Goal: Use online tool/utility: Utilize a website feature to perform a specific function

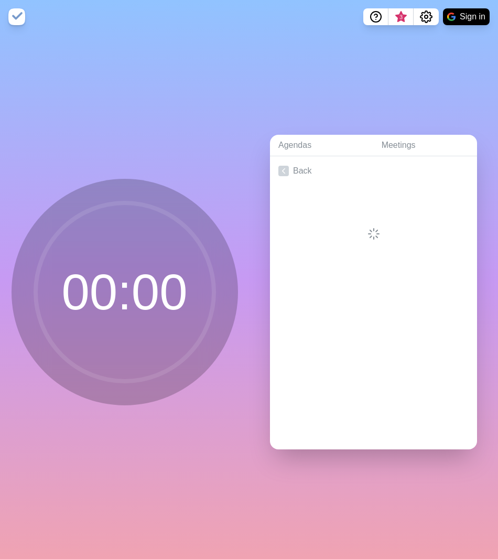
click at [20, 19] on img at bounding box center [16, 16] width 17 height 17
click at [282, 166] on icon at bounding box center [283, 171] width 10 height 10
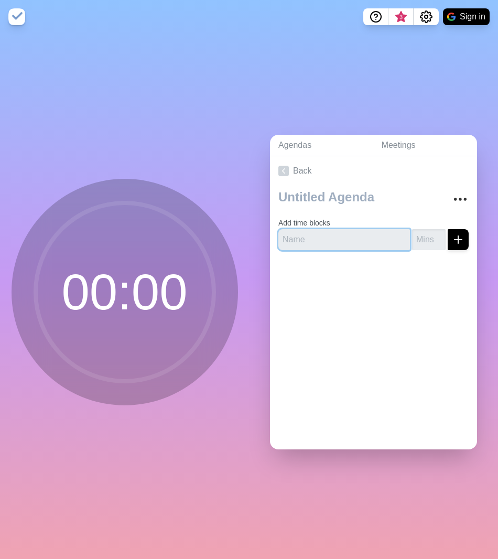
click at [309, 238] on input "text" at bounding box center [344, 239] width 132 height 21
type input "Strength"
click at [412, 237] on input "number" at bounding box center [429, 239] width 34 height 21
type input "6"
click at [452, 236] on icon "submit" at bounding box center [458, 239] width 13 height 13
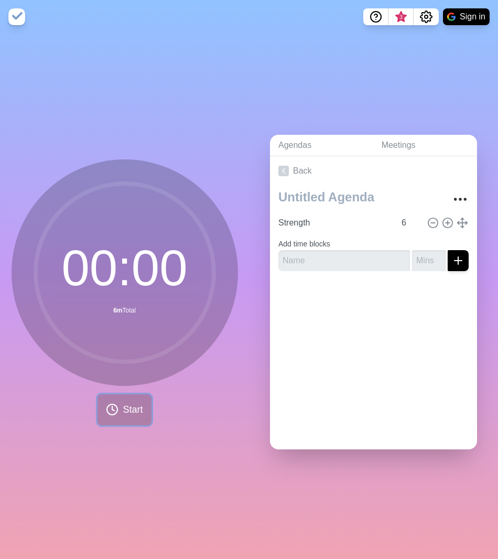
click at [128, 403] on span "Start" at bounding box center [133, 409] width 20 height 14
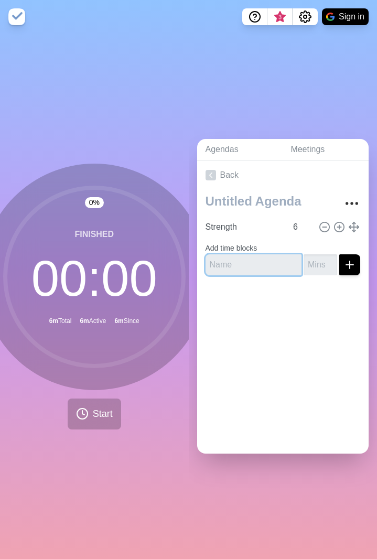
click at [231, 259] on input "text" at bounding box center [253, 264] width 96 height 21
type input "Weakness"
click at [303, 258] on input "number" at bounding box center [320, 264] width 34 height 21
type input "6"
click at [343, 262] on icon "submit" at bounding box center [349, 264] width 13 height 13
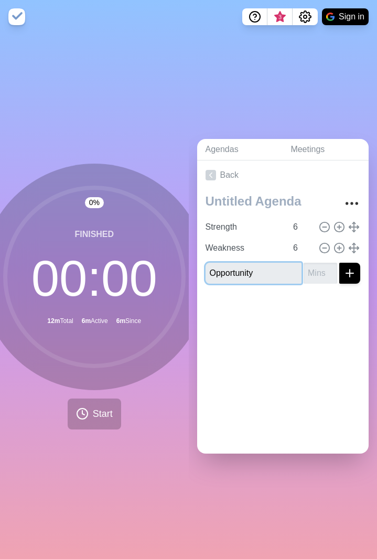
type input "Opportunity"
click at [303, 266] on input "number" at bounding box center [320, 273] width 34 height 21
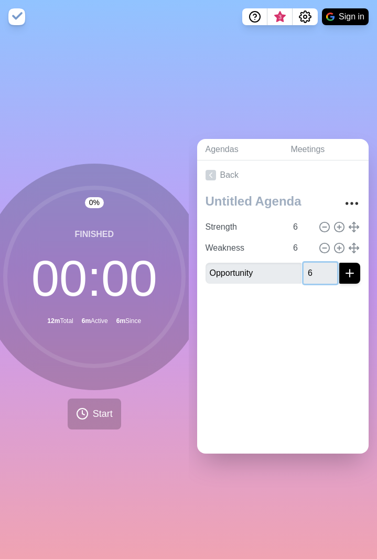
type input "6"
click at [343, 272] on icon "submit" at bounding box center [349, 273] width 13 height 13
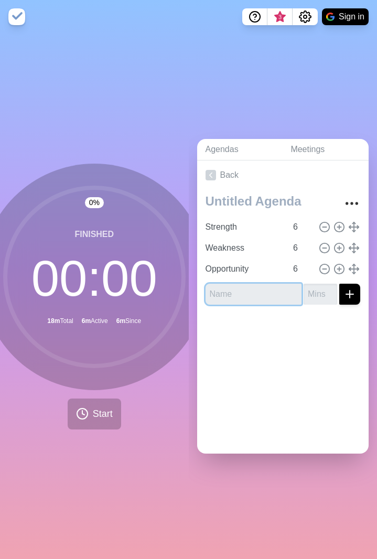
click at [225, 291] on input "text" at bounding box center [253, 293] width 96 height 21
type input "Threats"
click at [303, 292] on input "number" at bounding box center [320, 293] width 34 height 21
type input "6"
click at [343, 292] on icon "submit" at bounding box center [349, 294] width 13 height 13
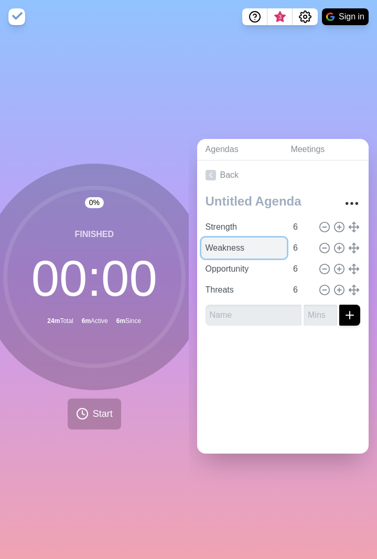
click at [228, 243] on input "Weakness" at bounding box center [244, 247] width 86 height 21
click at [203, 243] on input "Weakness" at bounding box center [244, 247] width 86 height 21
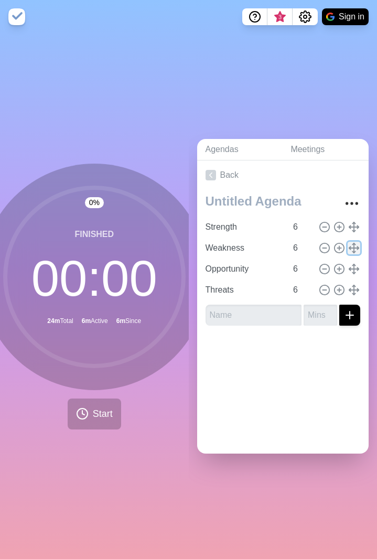
click at [349, 248] on line at bounding box center [353, 248] width 9 height 0
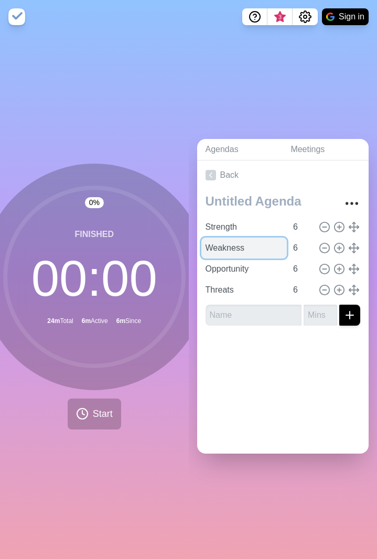
click at [232, 249] on input "Weakness" at bounding box center [244, 247] width 86 height 21
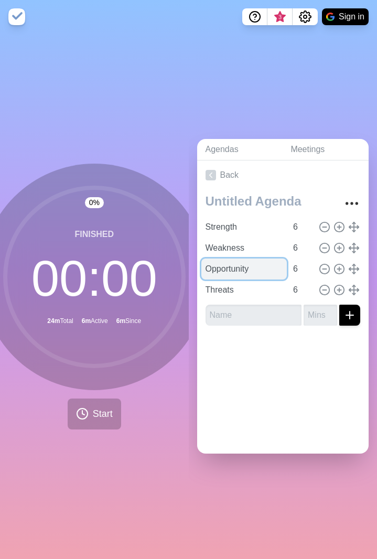
click at [265, 258] on input "Opportunity" at bounding box center [244, 268] width 86 height 21
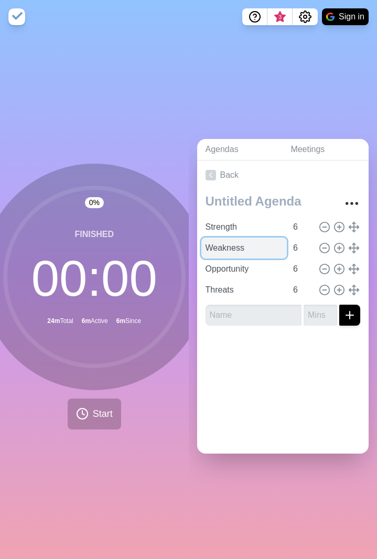
click at [245, 243] on input "Weakness" at bounding box center [244, 247] width 86 height 21
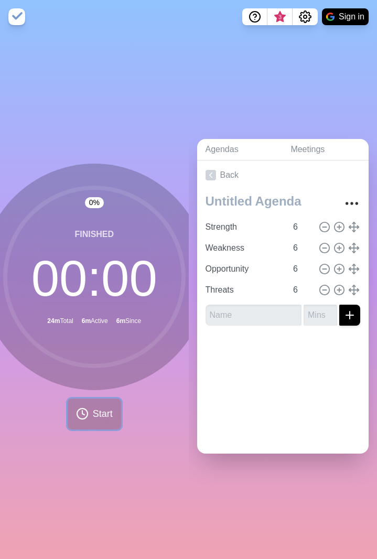
click at [96, 407] on span "Start" at bounding box center [103, 414] width 20 height 14
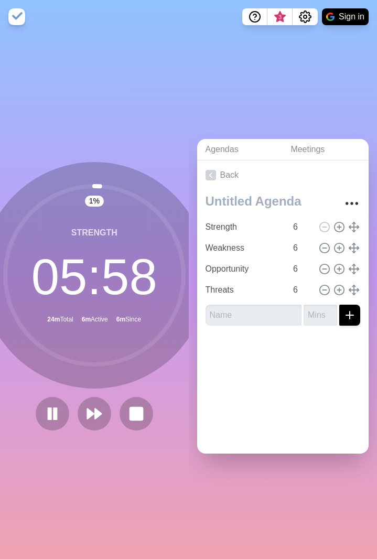
click at [85, 232] on circle at bounding box center [94, 275] width 178 height 178
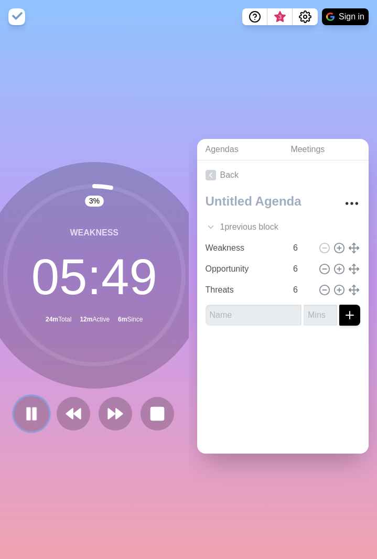
click at [33, 412] on rect at bounding box center [34, 414] width 3 height 12
click at [155, 413] on rect at bounding box center [156, 413] width 13 height 13
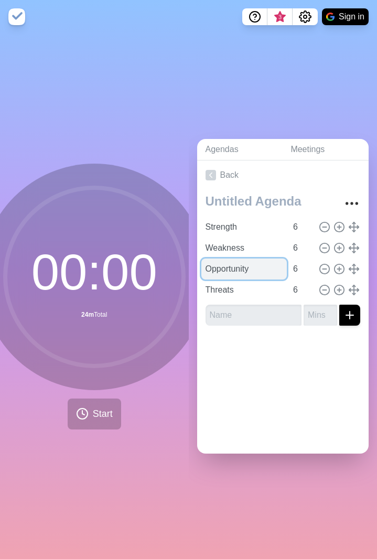
click at [230, 269] on input "Opportunity" at bounding box center [244, 268] width 86 height 21
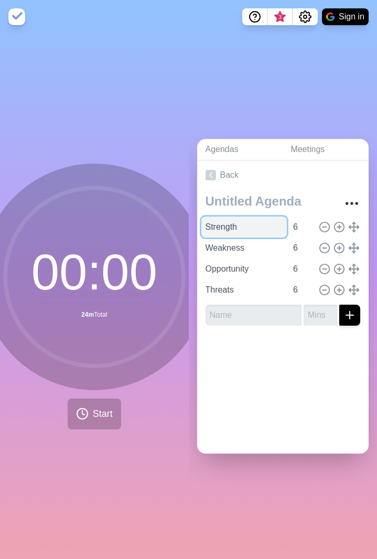
click at [236, 220] on input "Strength" at bounding box center [244, 226] width 86 height 21
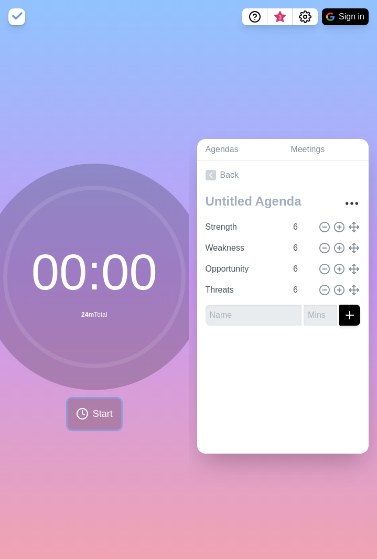
click at [94, 414] on span "Start" at bounding box center [103, 414] width 20 height 14
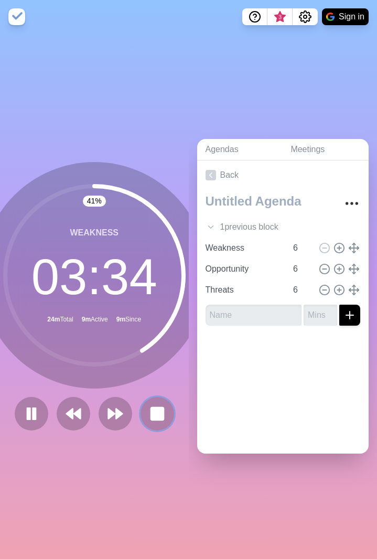
click at [152, 410] on rect at bounding box center [157, 413] width 13 height 13
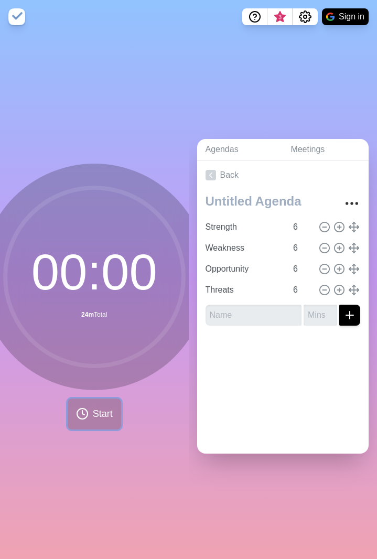
click at [93, 411] on span "Start" at bounding box center [103, 414] width 20 height 14
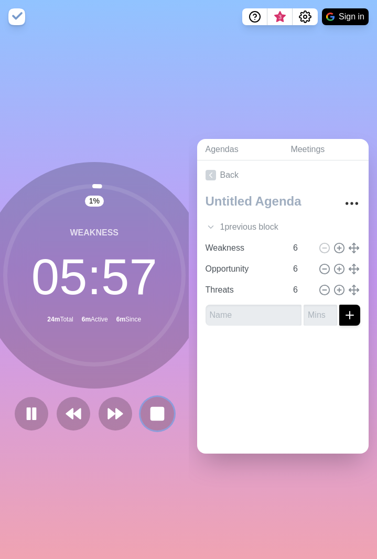
click at [154, 407] on rect at bounding box center [157, 413] width 13 height 13
